Goal: Task Accomplishment & Management: Use online tool/utility

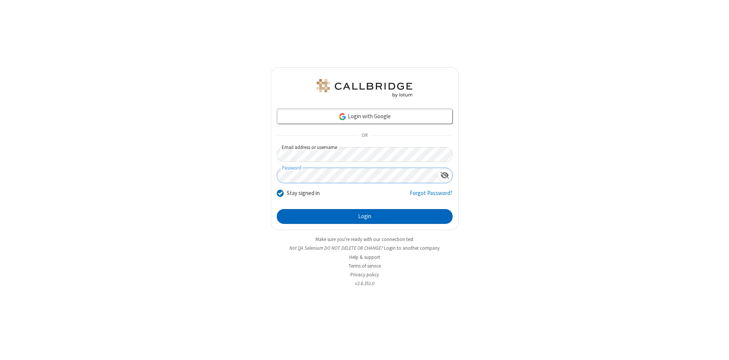
click at [365, 216] on button "Login" at bounding box center [365, 216] width 176 height 15
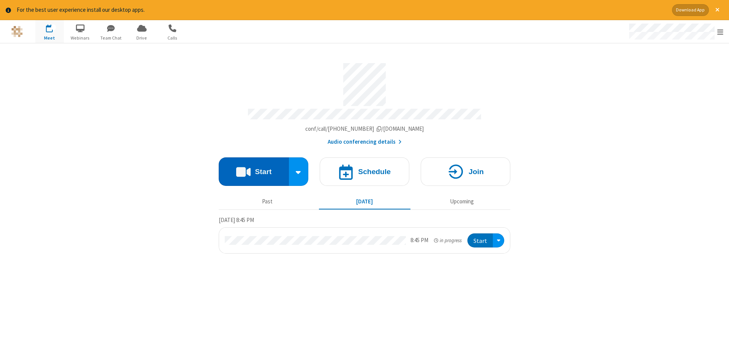
click at [254, 169] on button "Start" at bounding box center [254, 171] width 70 height 28
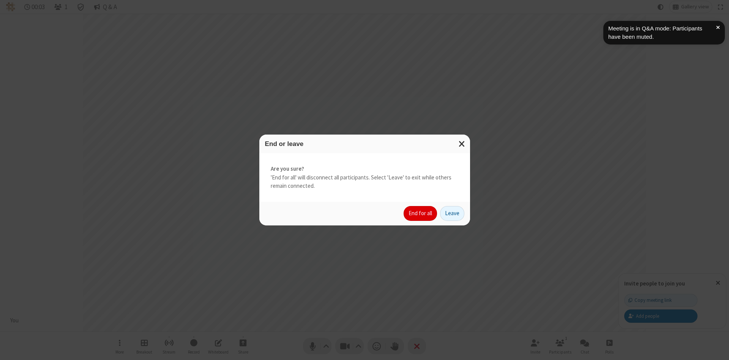
click at [421, 213] on button "End for all" at bounding box center [420, 213] width 33 height 15
